Goal: Navigation & Orientation: Find specific page/section

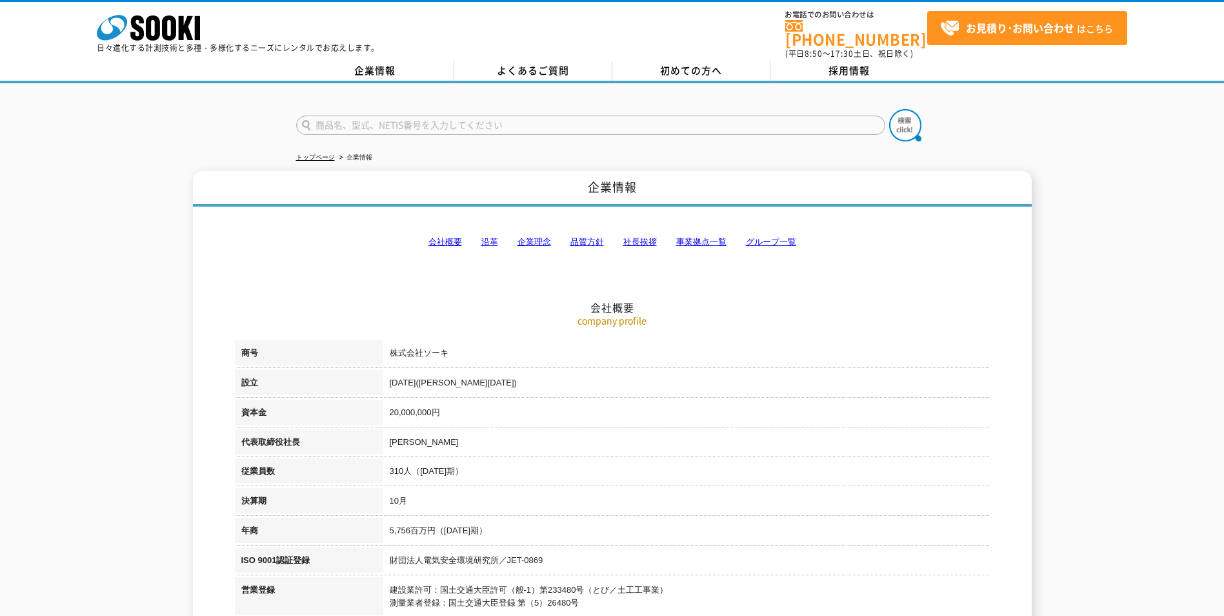
click at [452, 237] on link "会社概要" at bounding box center [446, 242] width 34 height 10
click at [716, 66] on span "初めての方へ" at bounding box center [691, 70] width 62 height 14
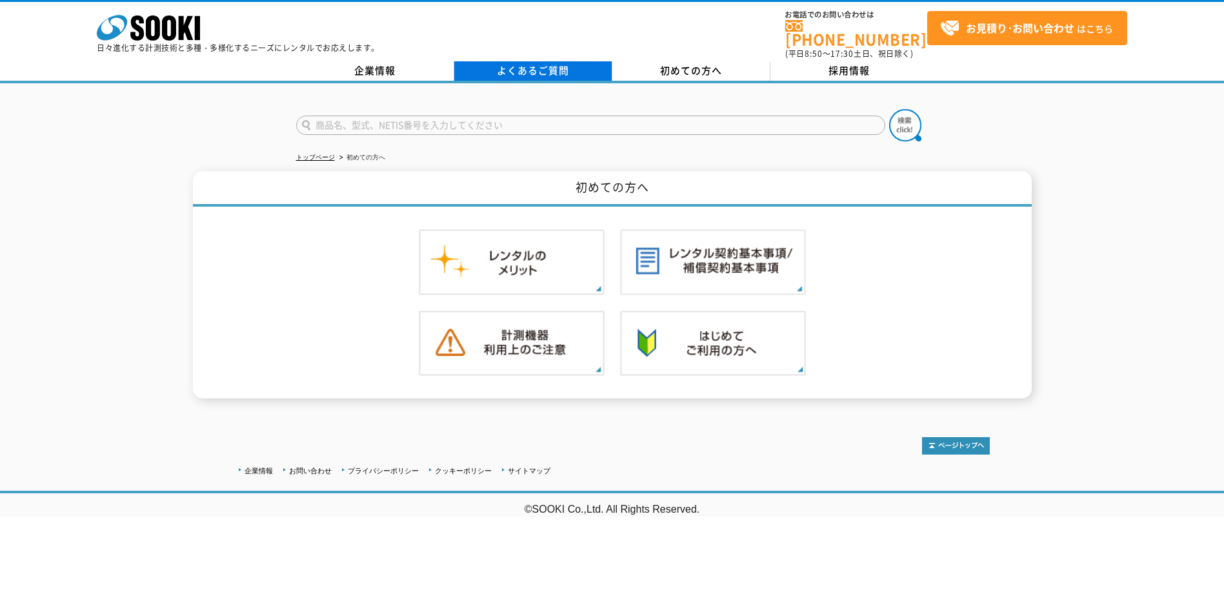
click at [539, 61] on link "よくあるご質問" at bounding box center [533, 70] width 158 height 19
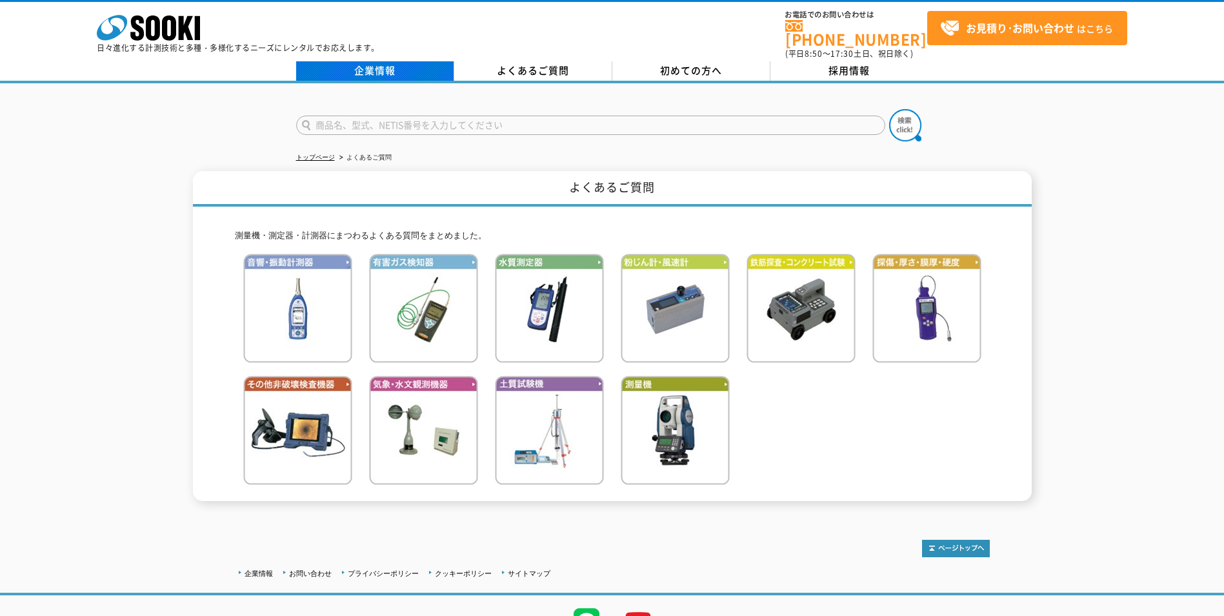
click at [381, 61] on link "企業情報" at bounding box center [375, 70] width 158 height 19
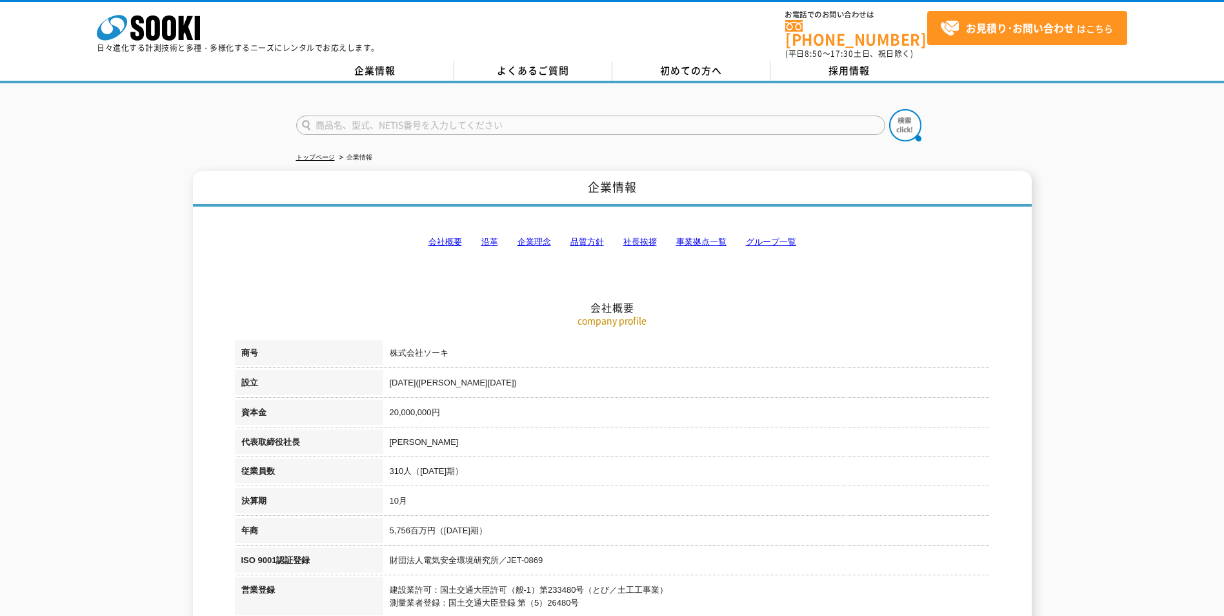
click at [440, 279] on h2 "会社概要" at bounding box center [612, 243] width 755 height 143
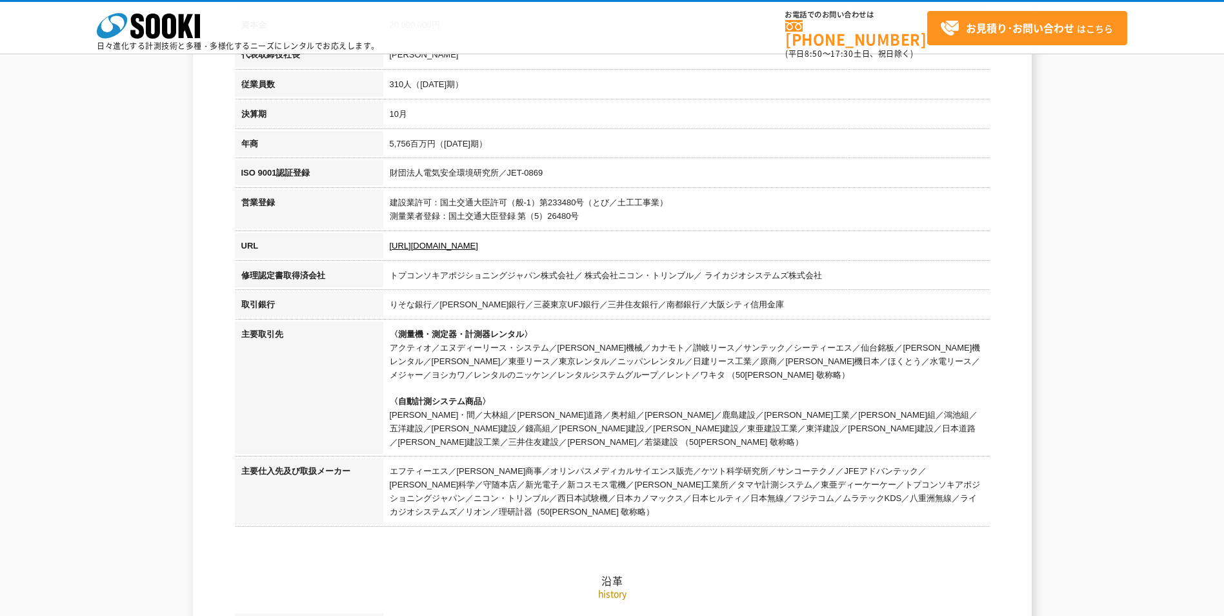
scroll to position [258, 0]
